Goal: Task Accomplishment & Management: Manage account settings

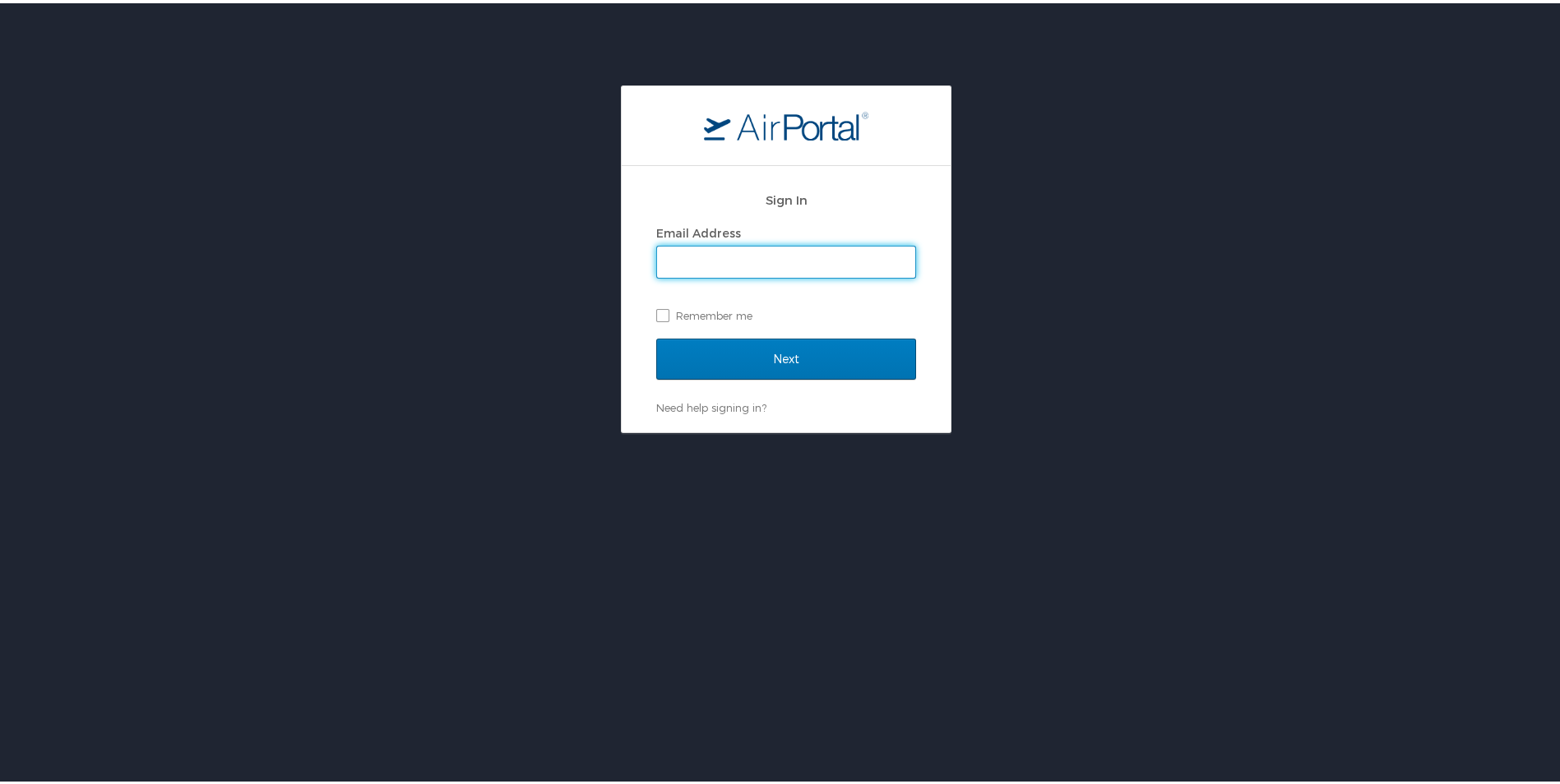
click at [697, 260] on input "Email Address" at bounding box center [785, 258] width 258 height 31
type input "yvette.richardson@lsuhs.edu"
click at [656, 307] on label "Remember me" at bounding box center [785, 312] width 260 height 25
click at [656, 307] on input "Remember me" at bounding box center [661, 311] width 11 height 11
checkbox input "true"
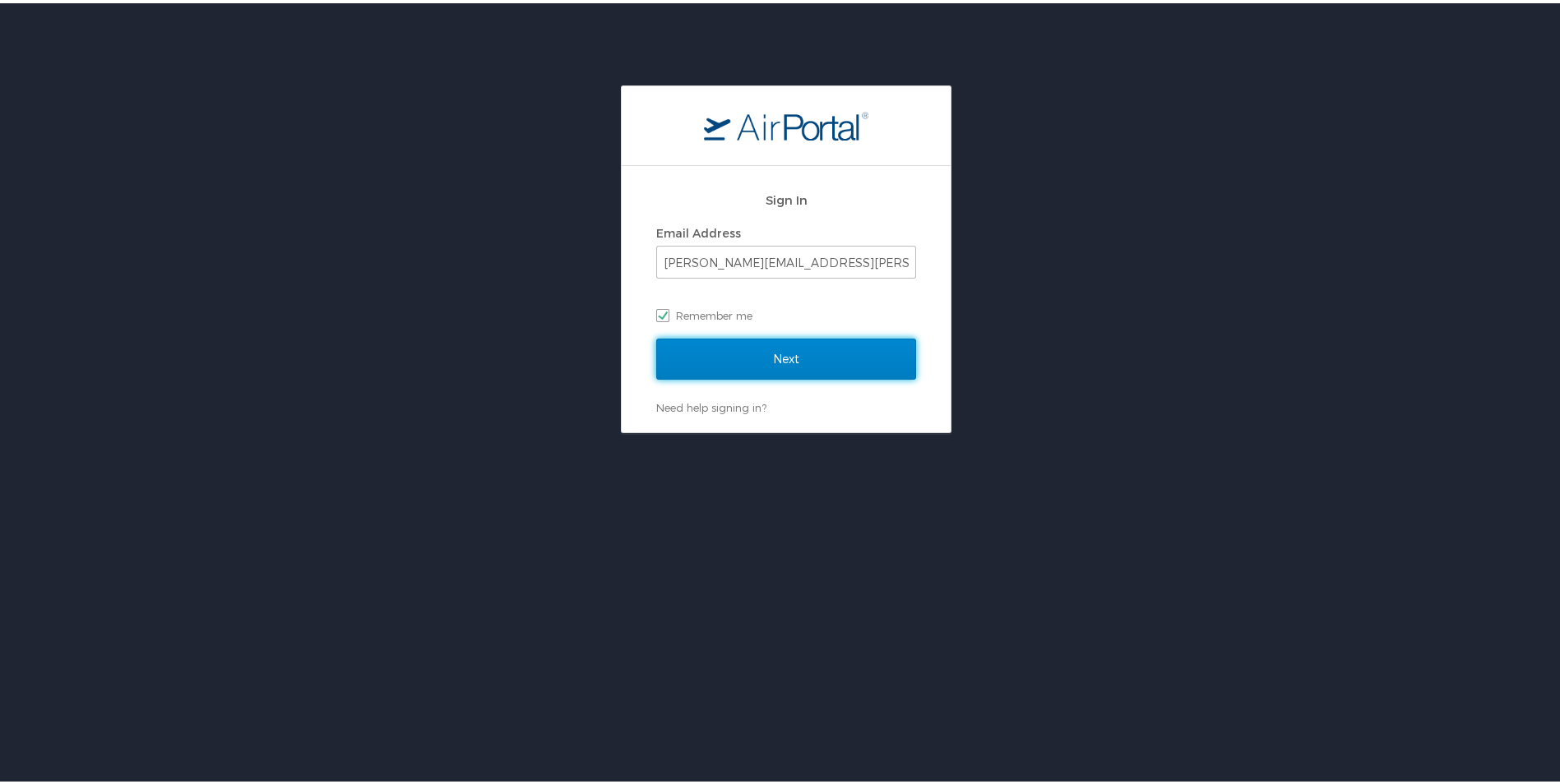
click at [736, 352] on input "Next" at bounding box center [785, 355] width 260 height 41
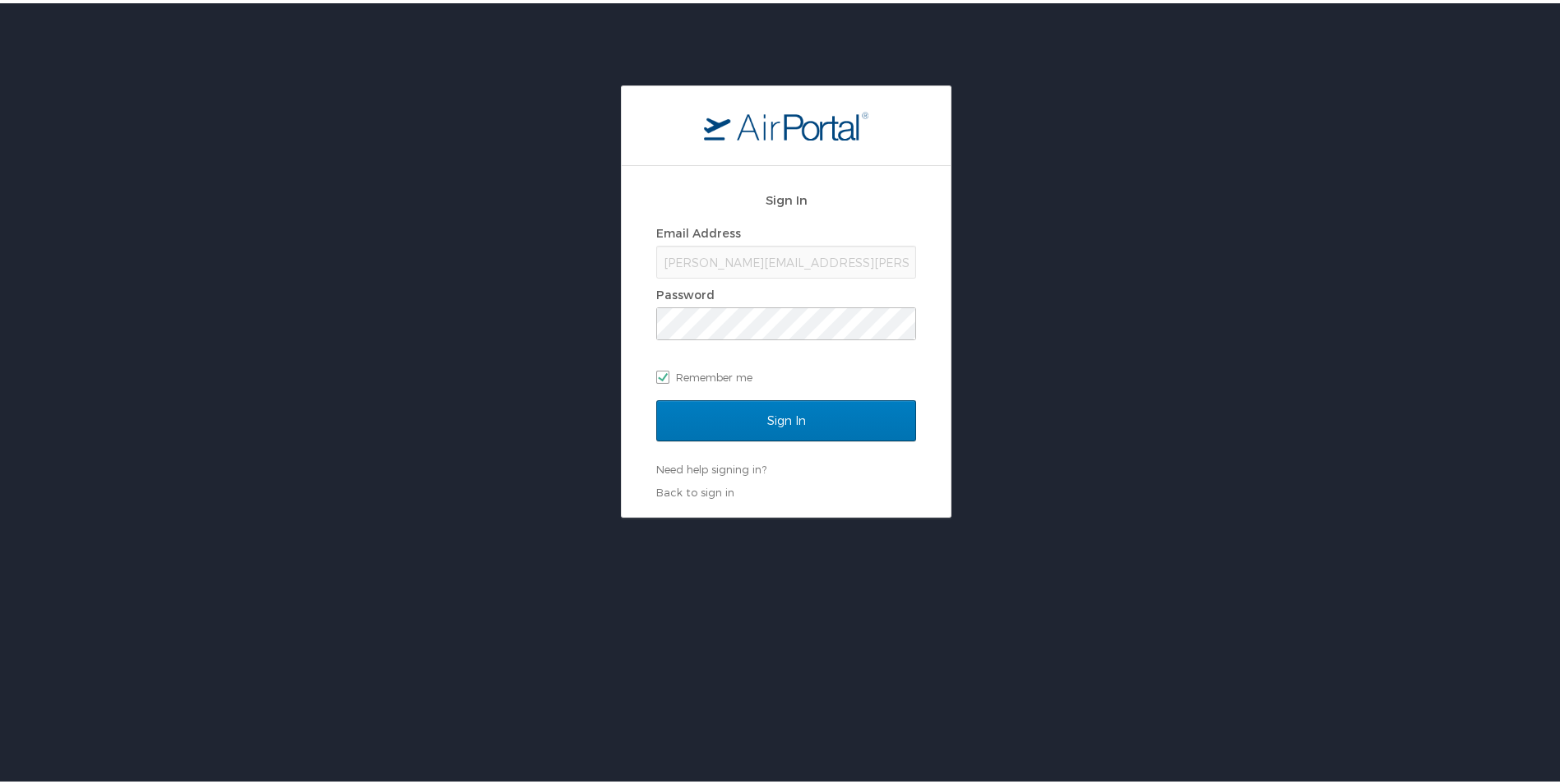
click at [636, 407] on div "Sign In Email Address yvette.richardson@lsuhs.edu Password Remember me Sign In …" at bounding box center [786, 338] width 329 height 351
click at [789, 414] on input "Sign In" at bounding box center [785, 417] width 260 height 41
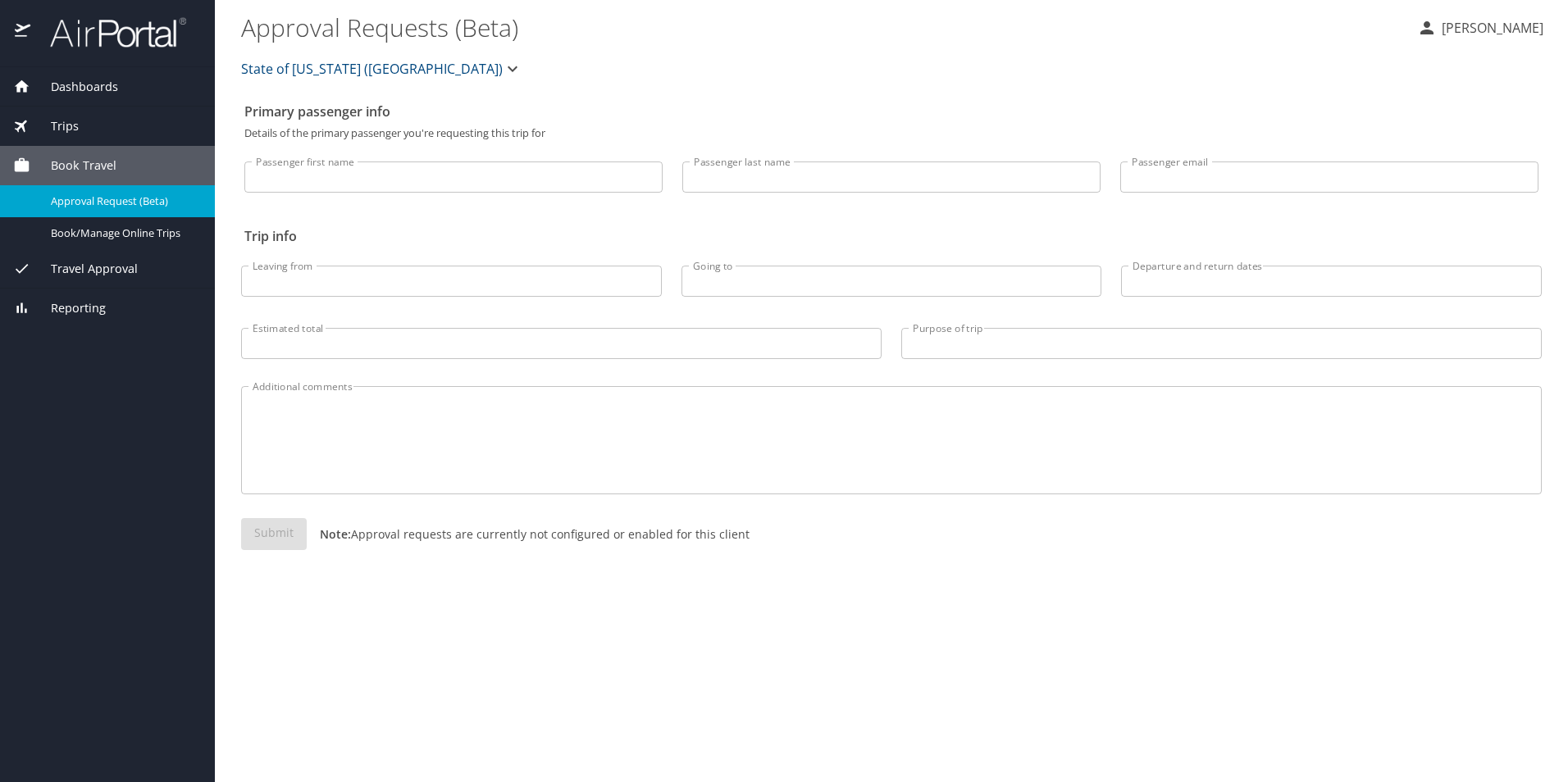
click at [503, 64] on icon "button" at bounding box center [513, 68] width 19 height 19
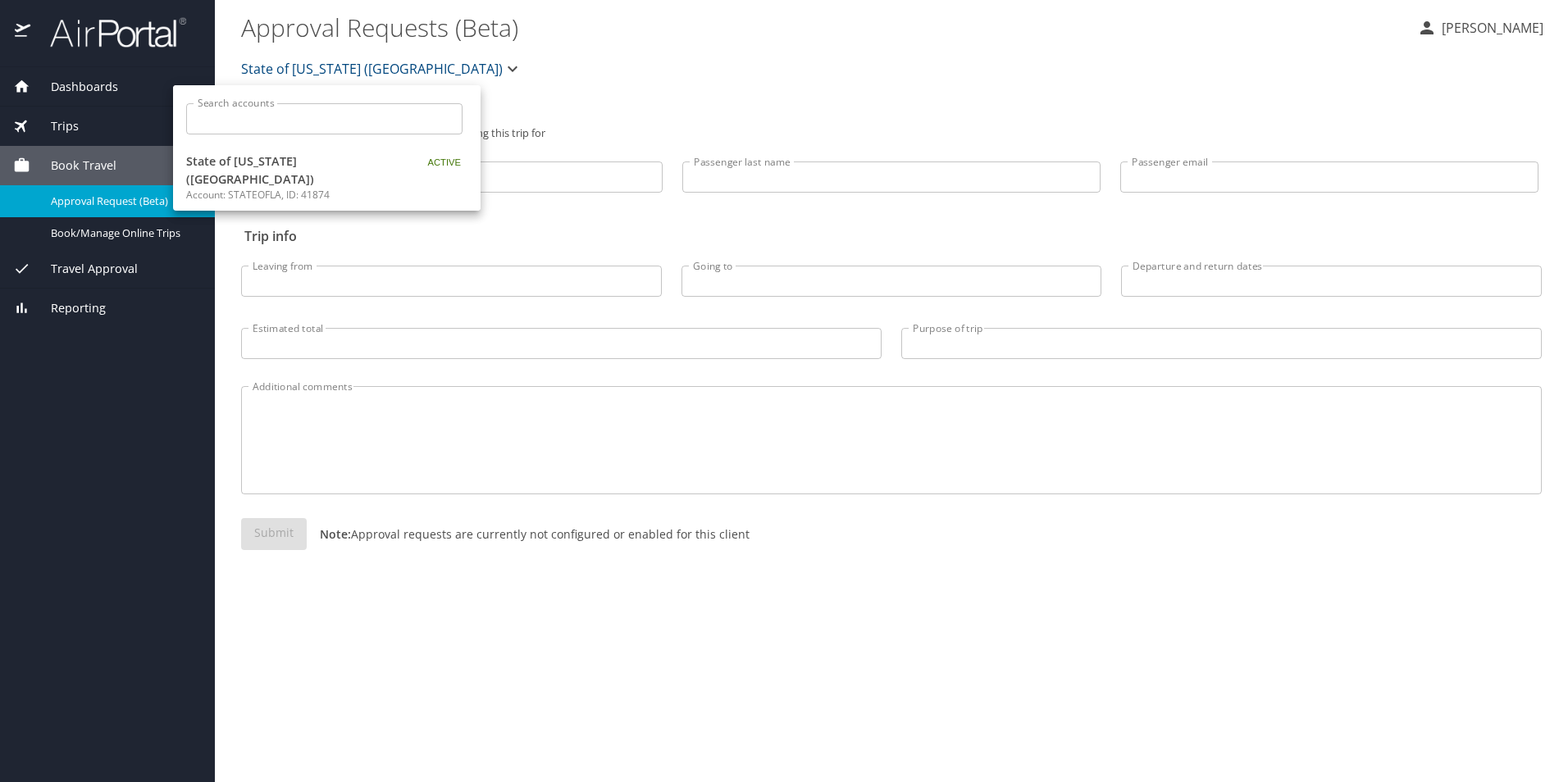
click at [566, 93] on div at bounding box center [784, 391] width 1568 height 782
